Goal: Transaction & Acquisition: Book appointment/travel/reservation

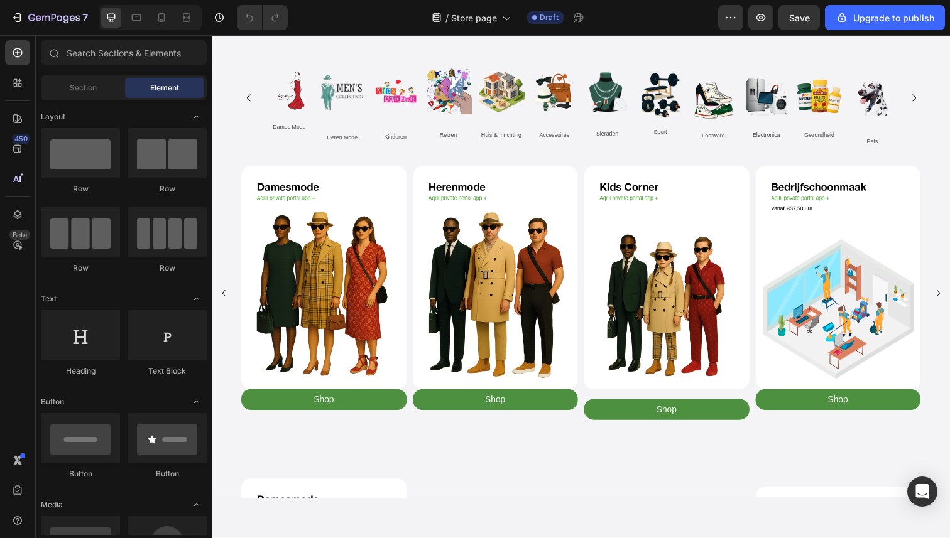
scroll to position [364, 0]
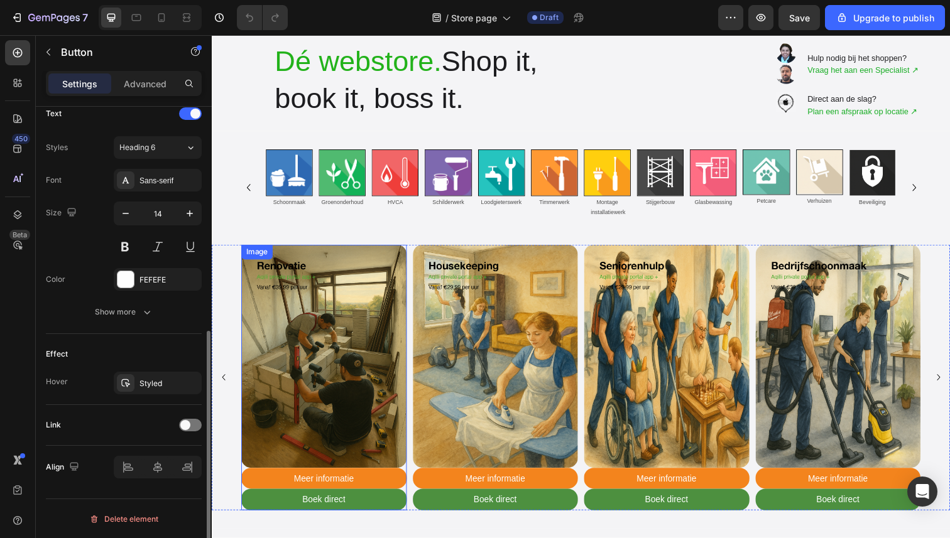
scroll to position [52, 0]
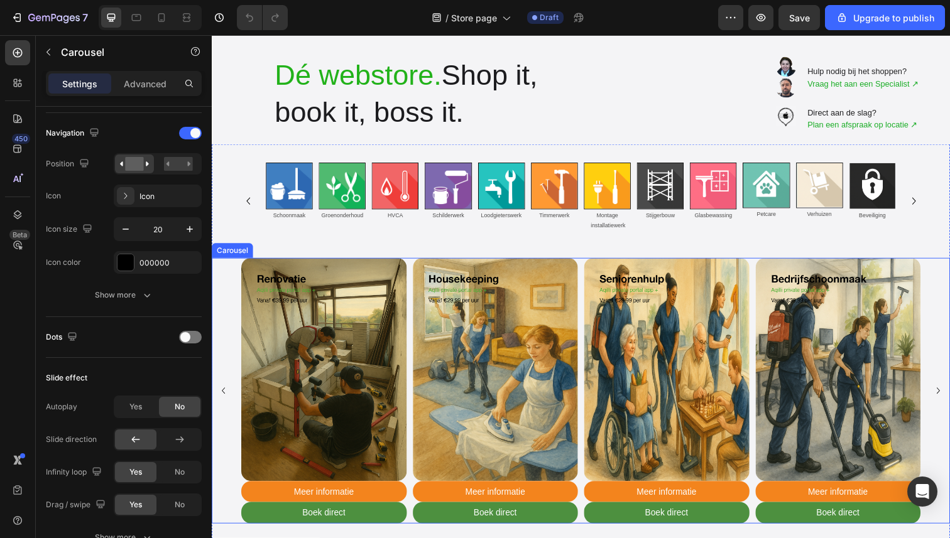
click at [223, 396] on icon "Carousel Back Arrow" at bounding box center [223, 399] width 13 height 13
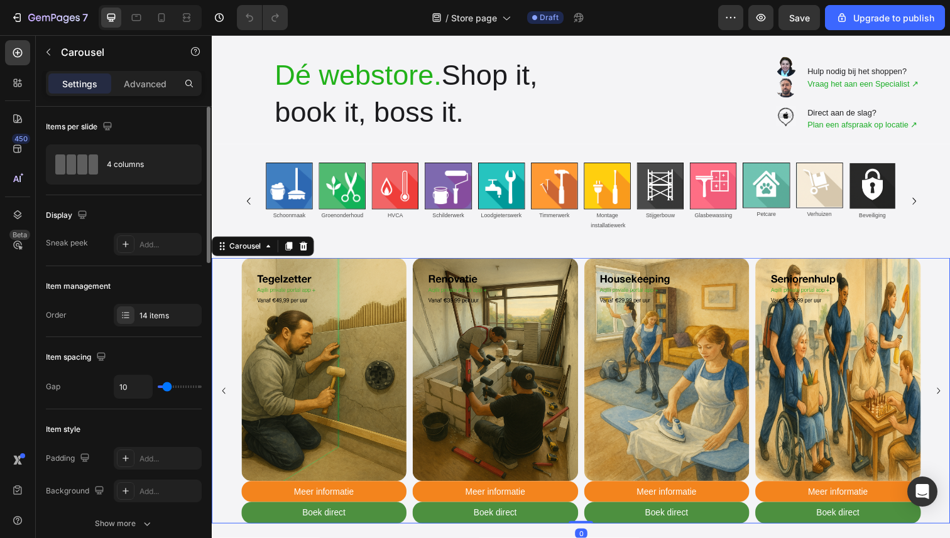
click at [223, 396] on icon "Carousel Back Arrow" at bounding box center [223, 399] width 13 height 13
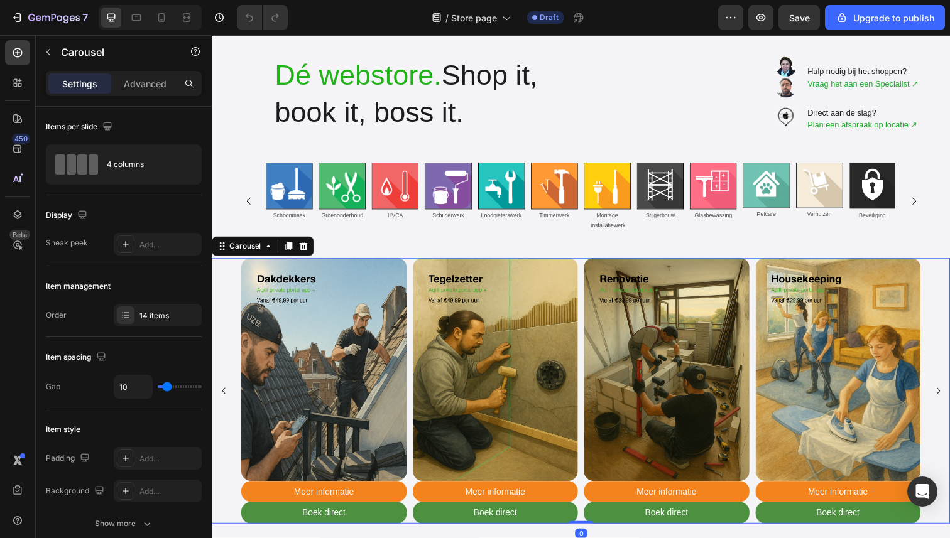
click at [223, 396] on icon "Carousel Back Arrow" at bounding box center [223, 399] width 13 height 13
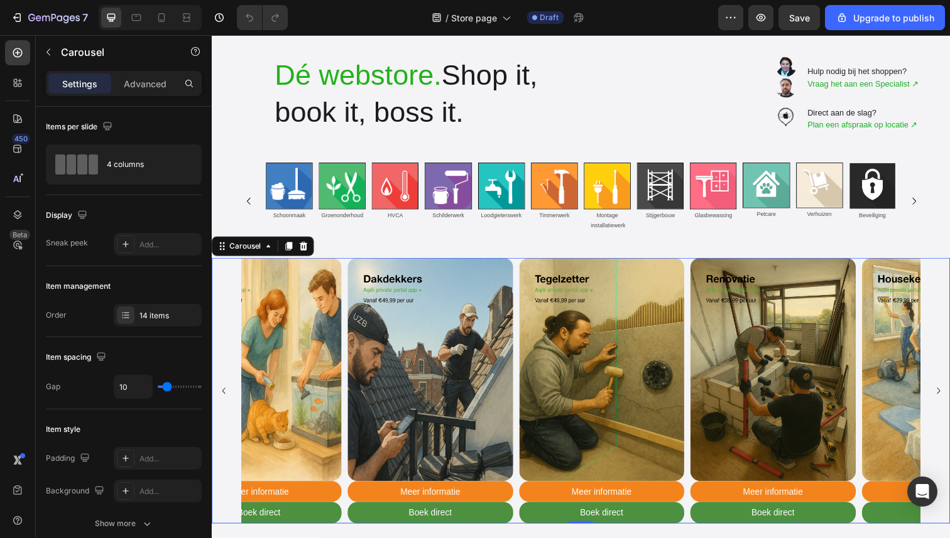
click at [223, 396] on icon "Carousel Back Arrow" at bounding box center [223, 399] width 13 height 13
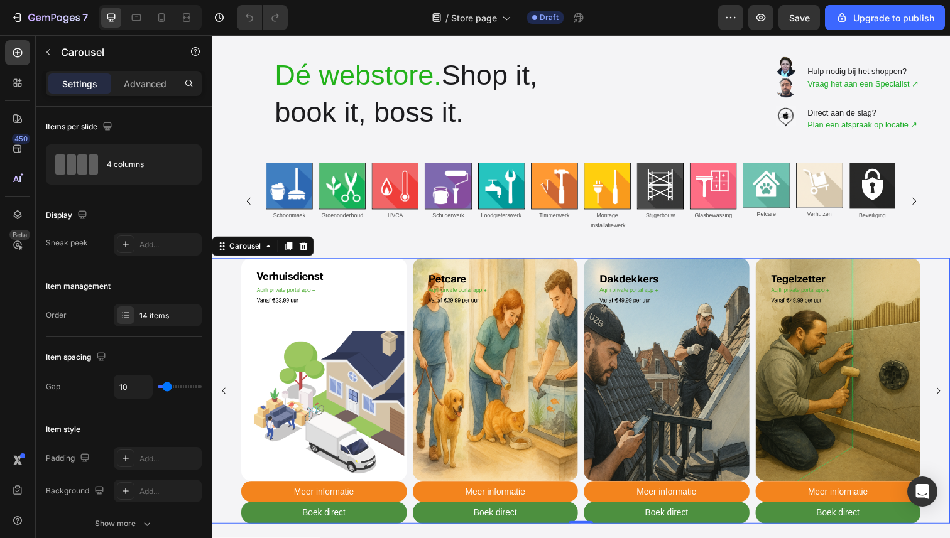
click at [223, 396] on icon "Carousel Back Arrow" at bounding box center [223, 399] width 13 height 13
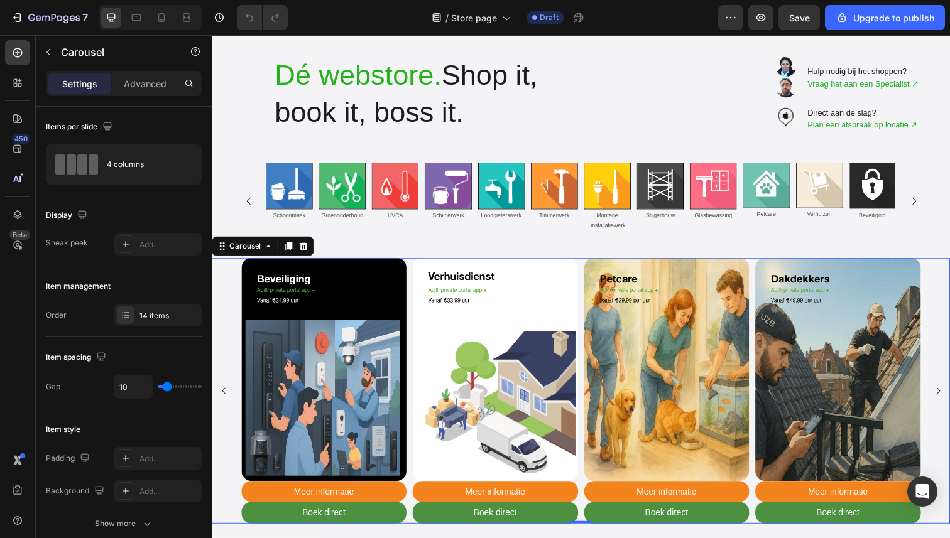
click at [223, 396] on icon "Carousel Back Arrow" at bounding box center [223, 399] width 13 height 13
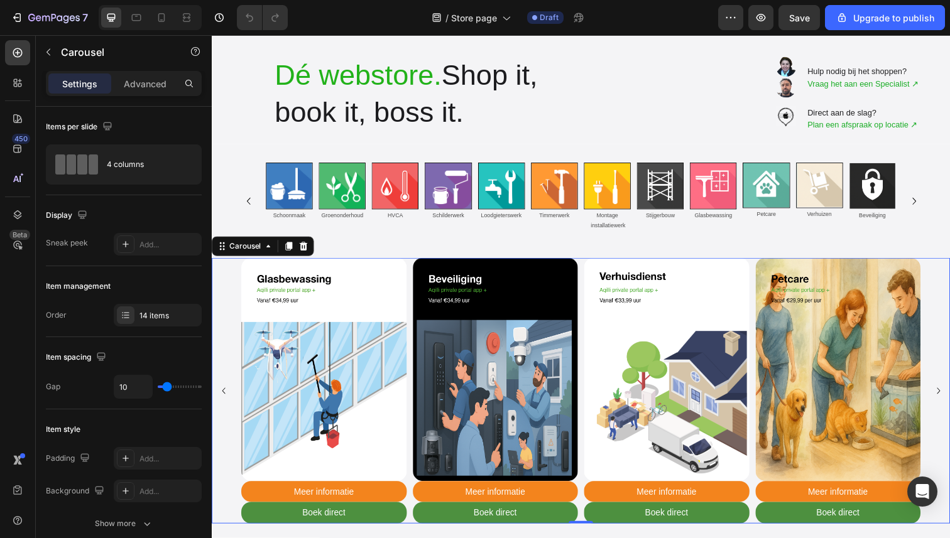
click at [223, 396] on icon "Carousel Back Arrow" at bounding box center [223, 399] width 13 height 13
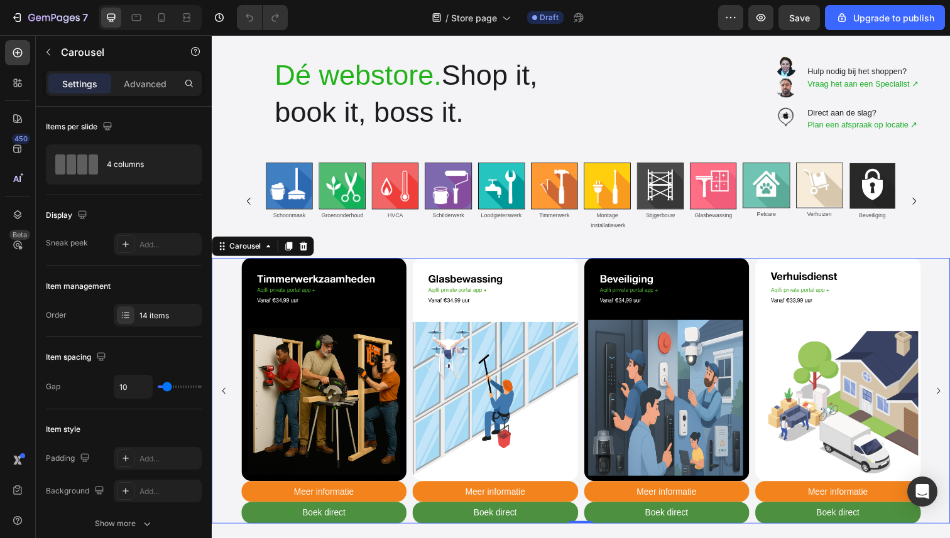
click at [223, 396] on icon "Carousel Back Arrow" at bounding box center [223, 399] width 13 height 13
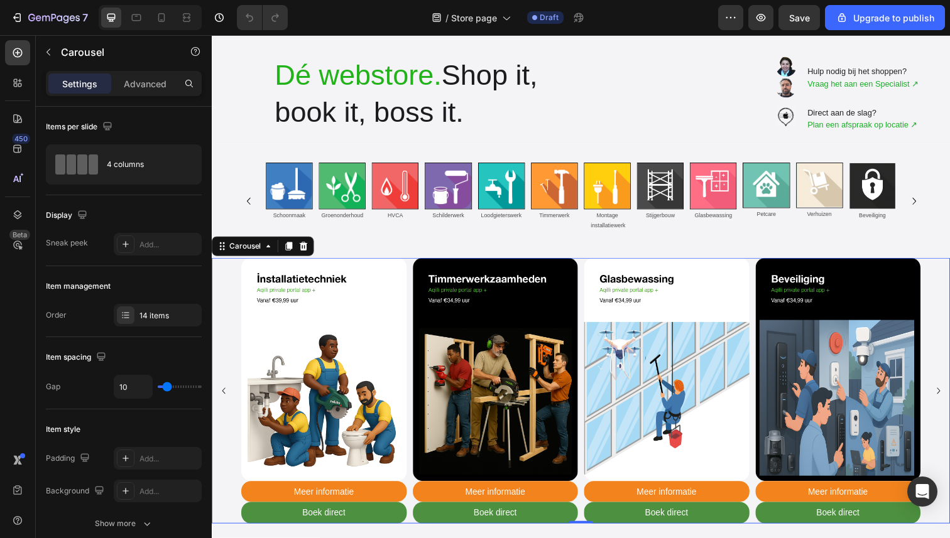
click at [223, 396] on icon "Carousel Back Arrow" at bounding box center [223, 399] width 13 height 13
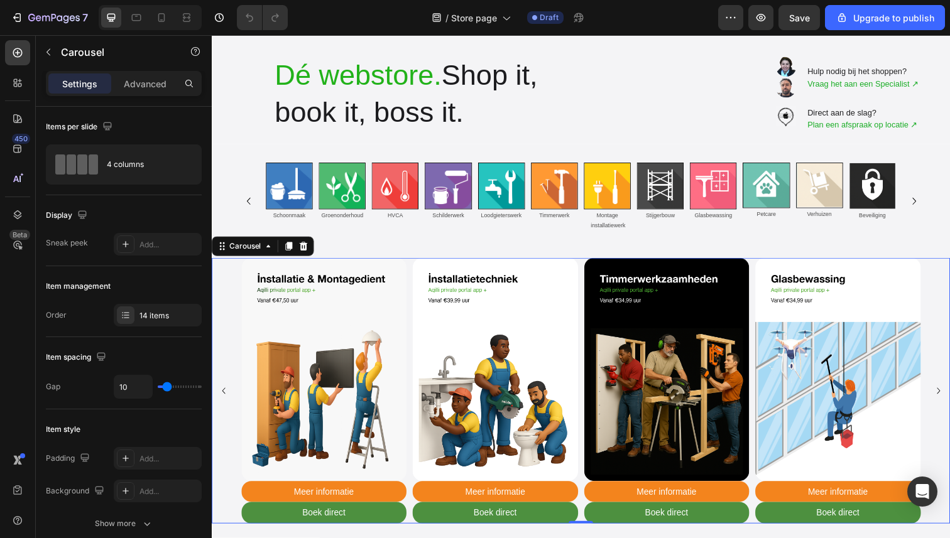
click at [223, 396] on icon "Carousel Back Arrow" at bounding box center [223, 399] width 13 height 13
